Goal: Navigation & Orientation: Understand site structure

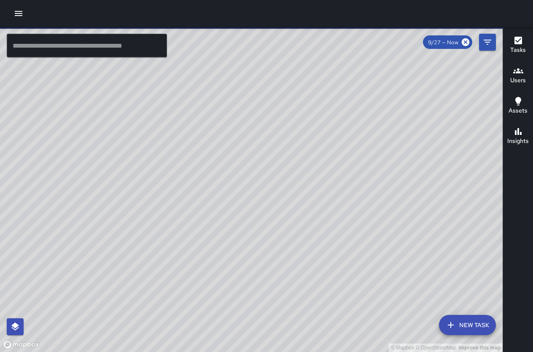
drag, startPoint x: 313, startPoint y: 194, endPoint x: 257, endPoint y: 172, distance: 60.2
click at [257, 172] on div "© Mapbox © OpenStreetMap Improve this map" at bounding box center [251, 189] width 503 height 325
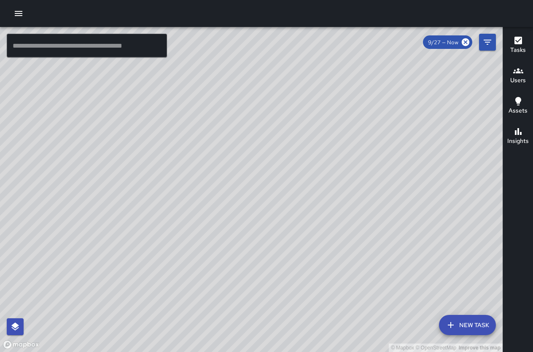
drag, startPoint x: 372, startPoint y: 244, endPoint x: 279, endPoint y: 170, distance: 119.1
click at [279, 170] on div "© Mapbox © OpenStreetMap Improve this map" at bounding box center [251, 189] width 503 height 325
drag, startPoint x: 407, startPoint y: 97, endPoint x: 284, endPoint y: 148, distance: 134.0
click at [284, 148] on div "© Mapbox © OpenStreetMap Improve this map" at bounding box center [251, 189] width 503 height 325
drag, startPoint x: 363, startPoint y: 165, endPoint x: 296, endPoint y: 116, distance: 82.9
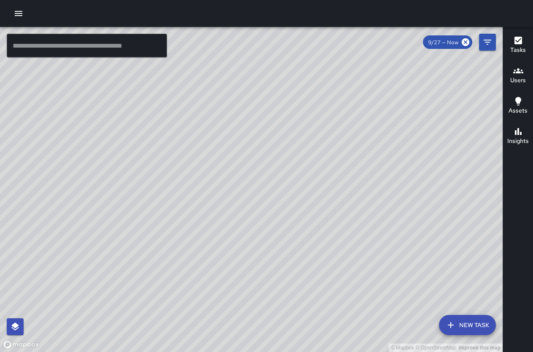
click at [298, 117] on div "© Mapbox © OpenStreetMap Improve this map" at bounding box center [251, 189] width 503 height 325
drag, startPoint x: 351, startPoint y: 183, endPoint x: 293, endPoint y: 107, distance: 95.0
click at [293, 107] on div "© Mapbox © OpenStreetMap Improve this map" at bounding box center [251, 189] width 503 height 325
drag, startPoint x: 275, startPoint y: 69, endPoint x: 403, endPoint y: 292, distance: 257.8
click at [416, 299] on div "© Mapbox © OpenStreetMap Improve this map" at bounding box center [251, 189] width 503 height 325
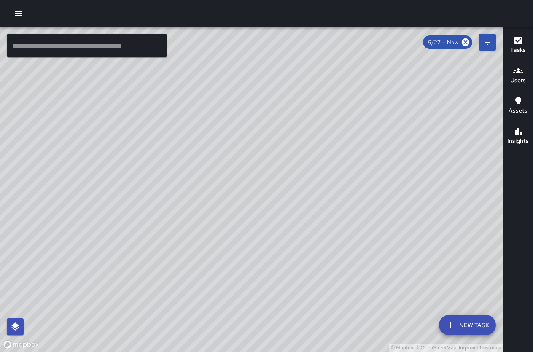
drag, startPoint x: 141, startPoint y: 108, endPoint x: 225, endPoint y: 242, distance: 157.8
click at [225, 242] on div "© Mapbox © OpenStreetMap Improve this map" at bounding box center [251, 189] width 503 height 325
drag, startPoint x: 200, startPoint y: 168, endPoint x: 221, endPoint y: 239, distance: 73.8
click at [221, 239] on div "© Mapbox © OpenStreetMap Improve this map" at bounding box center [251, 189] width 503 height 325
drag, startPoint x: 221, startPoint y: 239, endPoint x: 199, endPoint y: 163, distance: 79.2
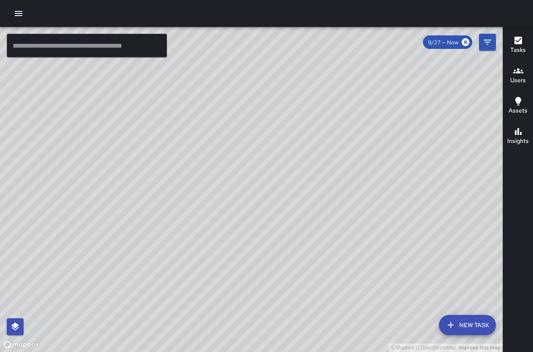
click at [199, 163] on div "© Mapbox © OpenStreetMap Improve this map" at bounding box center [251, 189] width 503 height 325
drag, startPoint x: 137, startPoint y: 78, endPoint x: 334, endPoint y: 342, distance: 328.9
click at [334, 342] on div "© Mapbox © OpenStreetMap Improve this map" at bounding box center [251, 189] width 503 height 325
drag, startPoint x: 309, startPoint y: 212, endPoint x: 353, endPoint y: 341, distance: 136.8
click at [382, 345] on div "© Mapbox © OpenStreetMap Improve this map" at bounding box center [251, 189] width 503 height 325
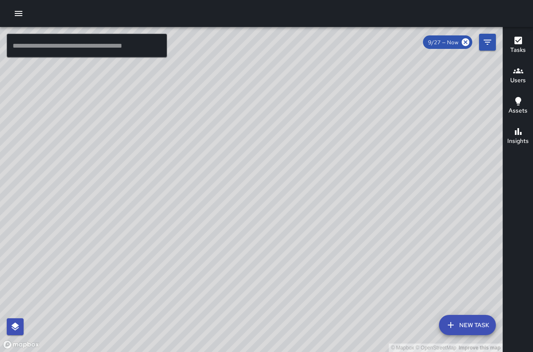
drag, startPoint x: 280, startPoint y: 92, endPoint x: 296, endPoint y: 176, distance: 85.5
click at [295, 176] on div "© Mapbox © OpenStreetMap Improve this map" at bounding box center [251, 189] width 503 height 325
drag, startPoint x: 328, startPoint y: 70, endPoint x: 328, endPoint y: 134, distance: 63.2
click at [328, 134] on div "© Mapbox © OpenStreetMap Improve this map" at bounding box center [251, 189] width 503 height 325
drag, startPoint x: 352, startPoint y: 89, endPoint x: 315, endPoint y: 176, distance: 94.9
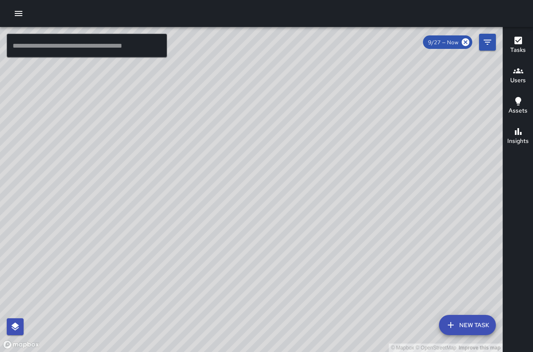
click at [315, 176] on div "© Mapbox © OpenStreetMap Improve this map" at bounding box center [251, 189] width 503 height 325
